Goal: Task Accomplishment & Management: Manage account settings

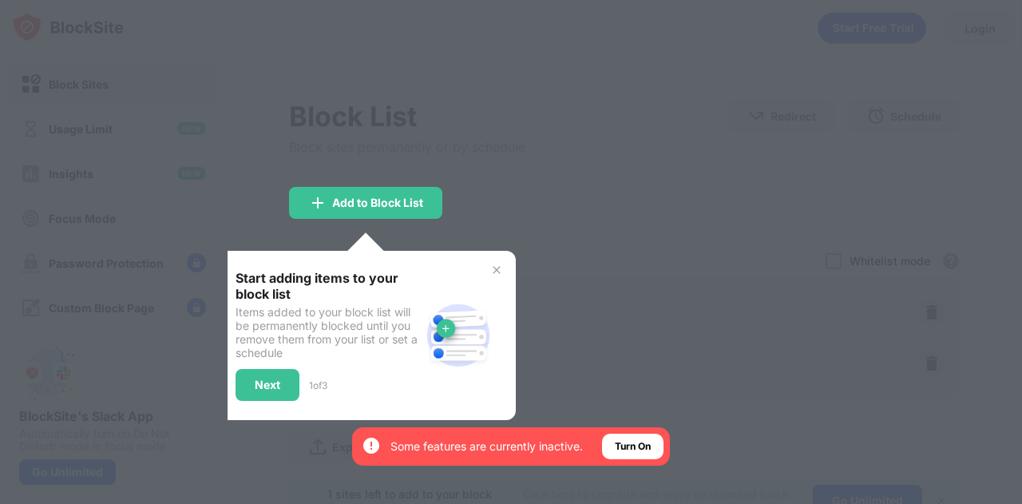
click at [557, 291] on div at bounding box center [511, 252] width 1022 height 504
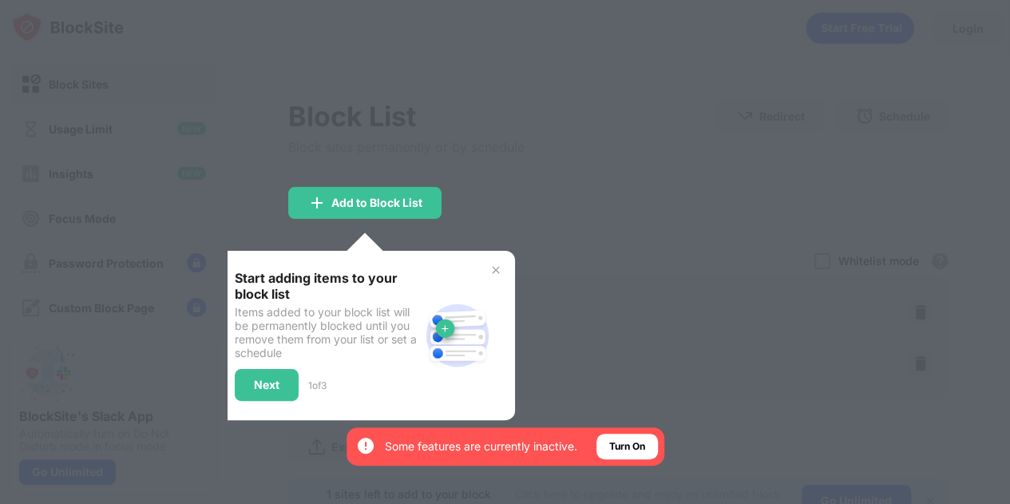
click at [497, 266] on img at bounding box center [495, 270] width 13 height 13
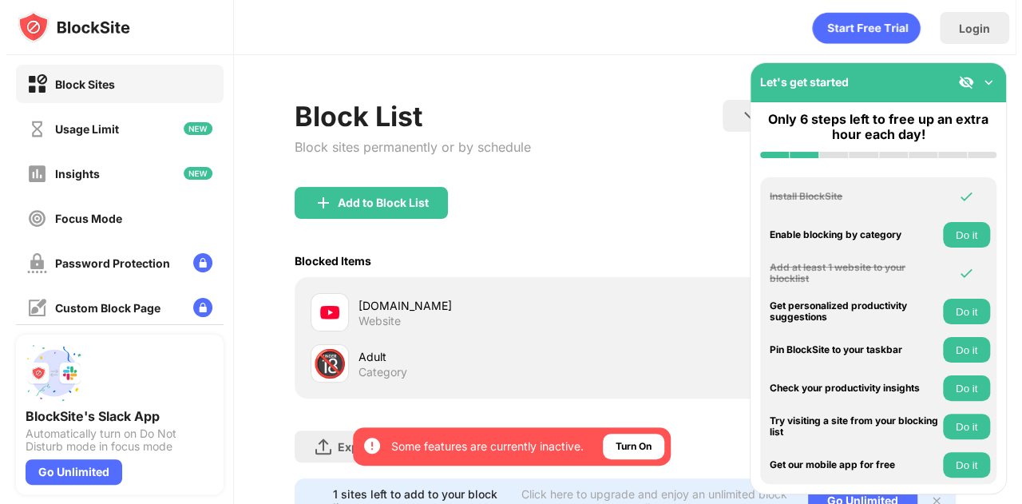
scroll to position [75, 0]
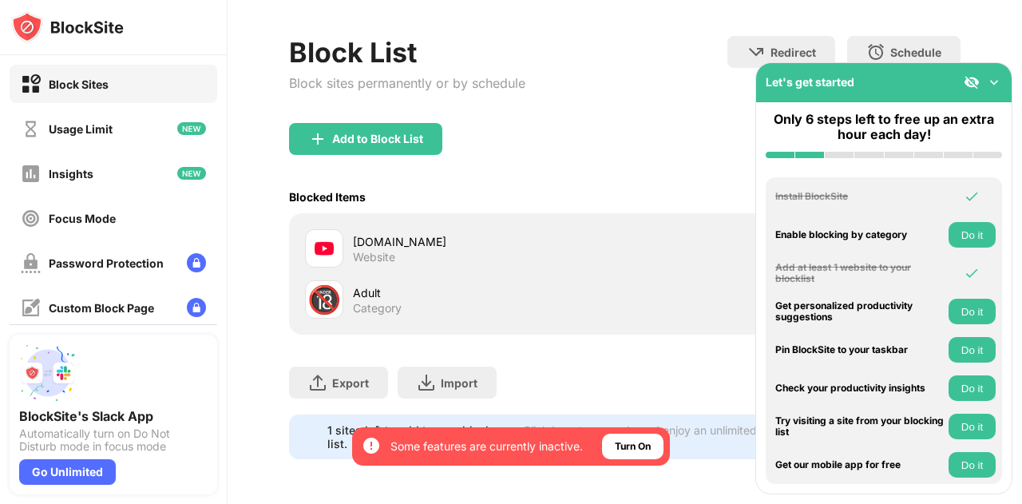
click at [996, 77] on img at bounding box center [994, 82] width 16 height 16
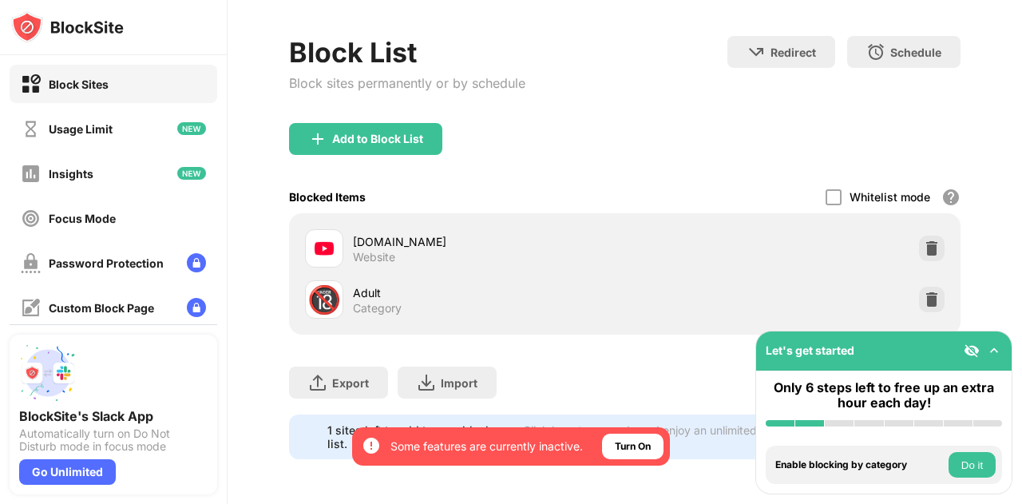
click at [963, 231] on div "Block List Block sites permanently or by schedule Redirect Choose a site to be …" at bounding box center [625, 247] width 795 height 513
click at [924, 291] on img at bounding box center [932, 299] width 16 height 16
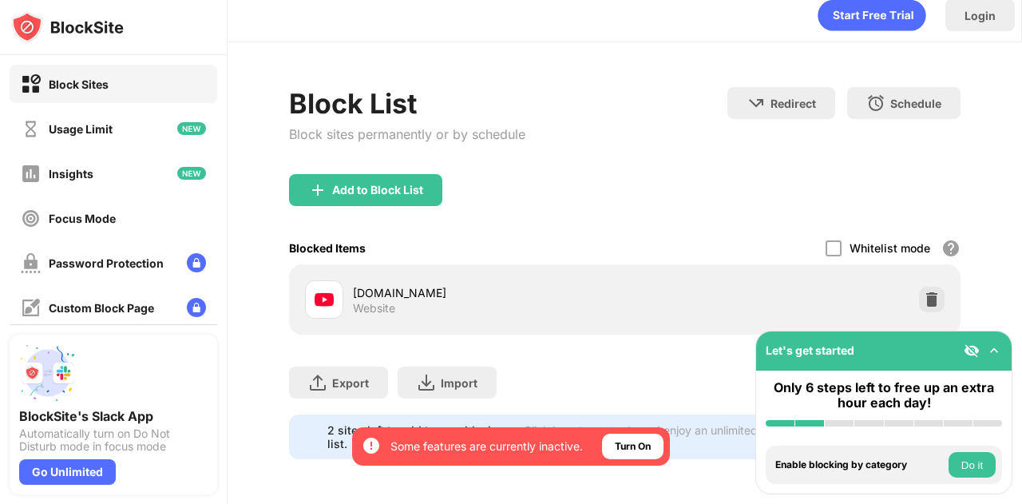
scroll to position [24, 0]
click at [394, 284] on div "[DOMAIN_NAME]" at bounding box center [489, 292] width 272 height 17
click at [924, 291] on img at bounding box center [932, 299] width 16 height 16
